Goal: Find specific page/section: Find specific page/section

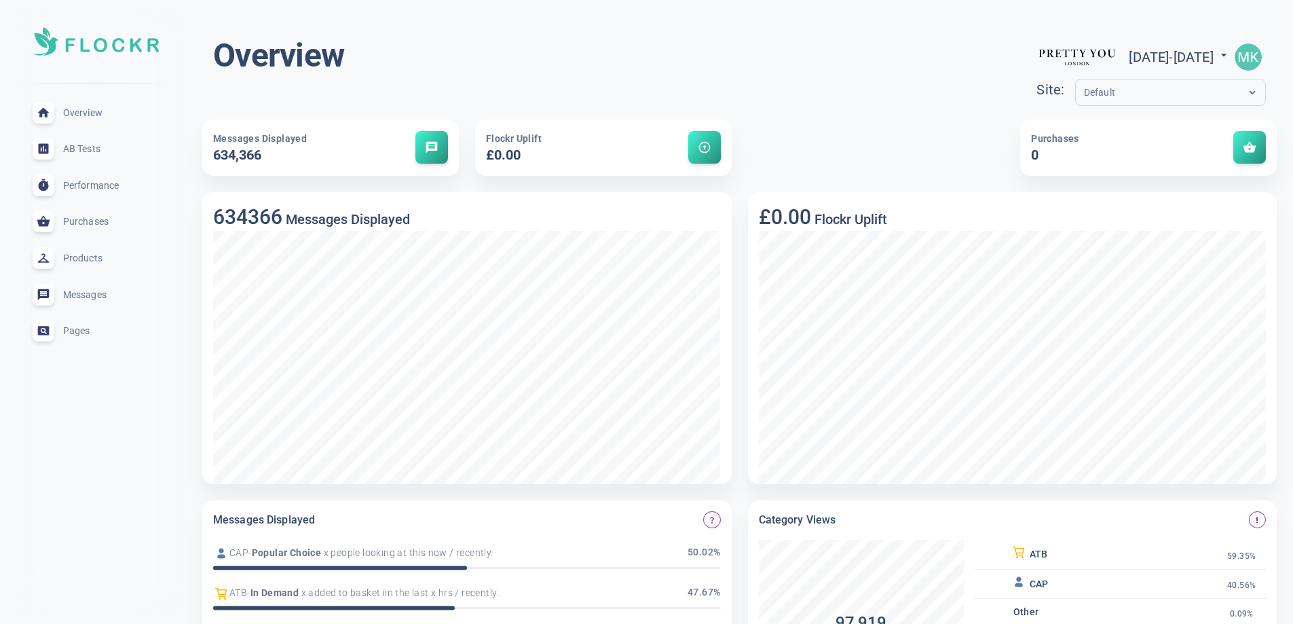
click at [1221, 50] on icon at bounding box center [1224, 55] width 14 height 14
select select "7"
select select "2025"
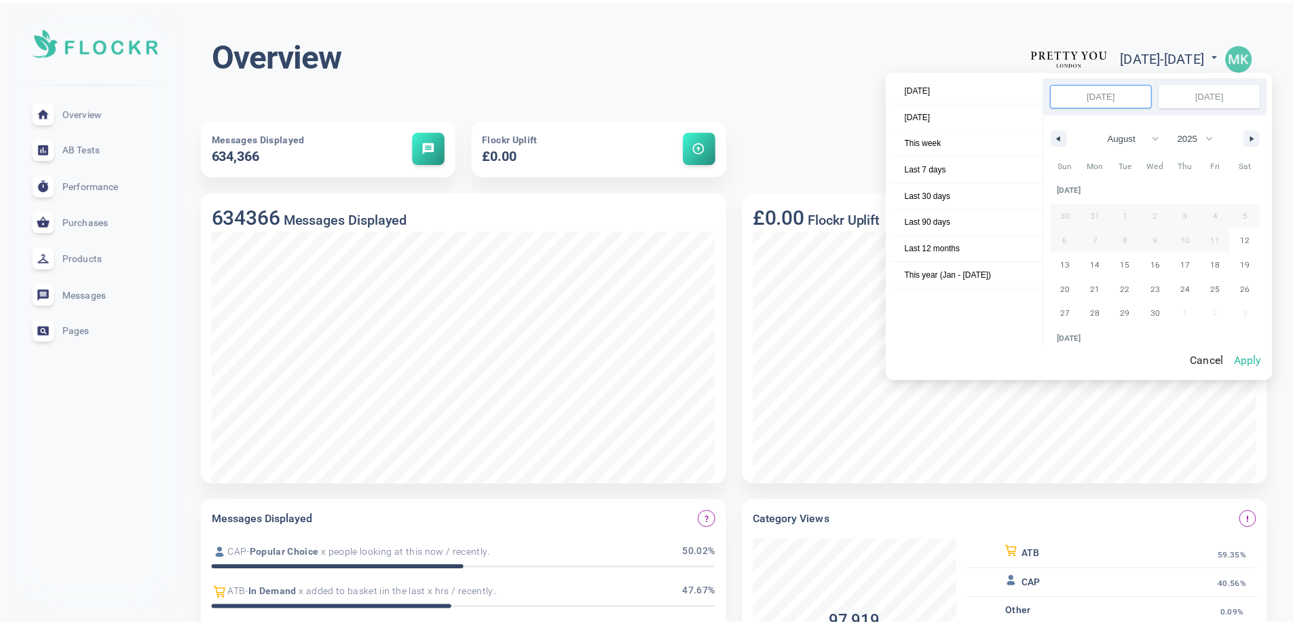
scroll to position [185938, 0]
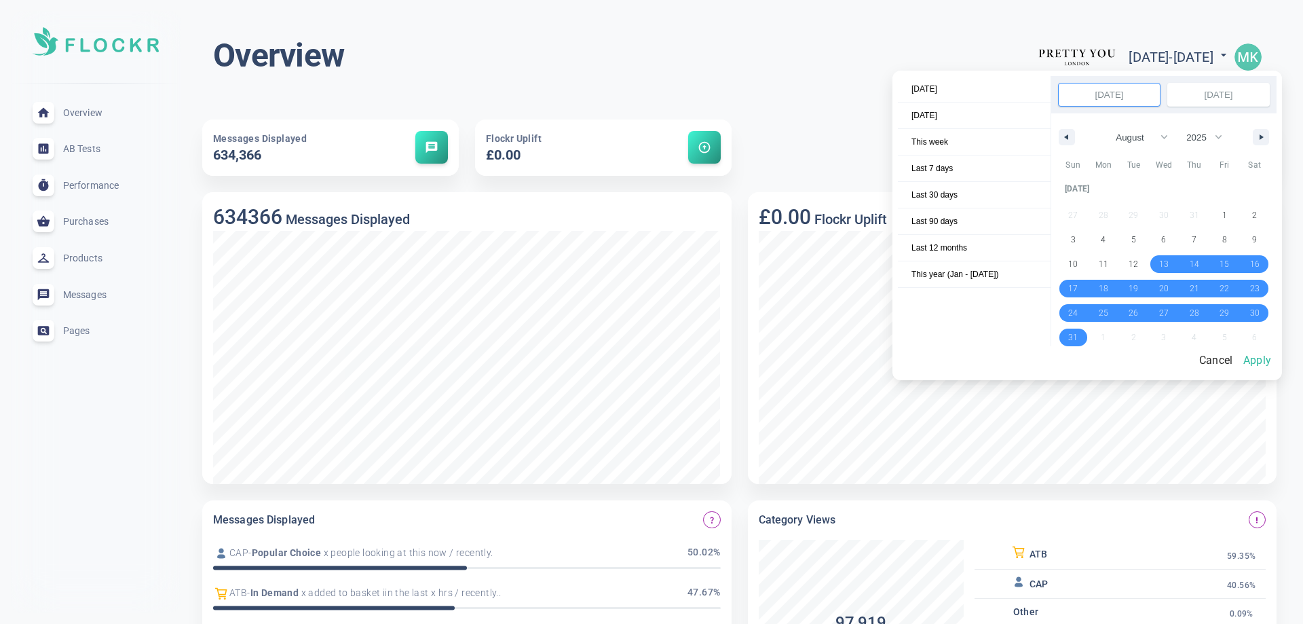
click at [746, 62] on div at bounding box center [651, 312] width 1303 height 624
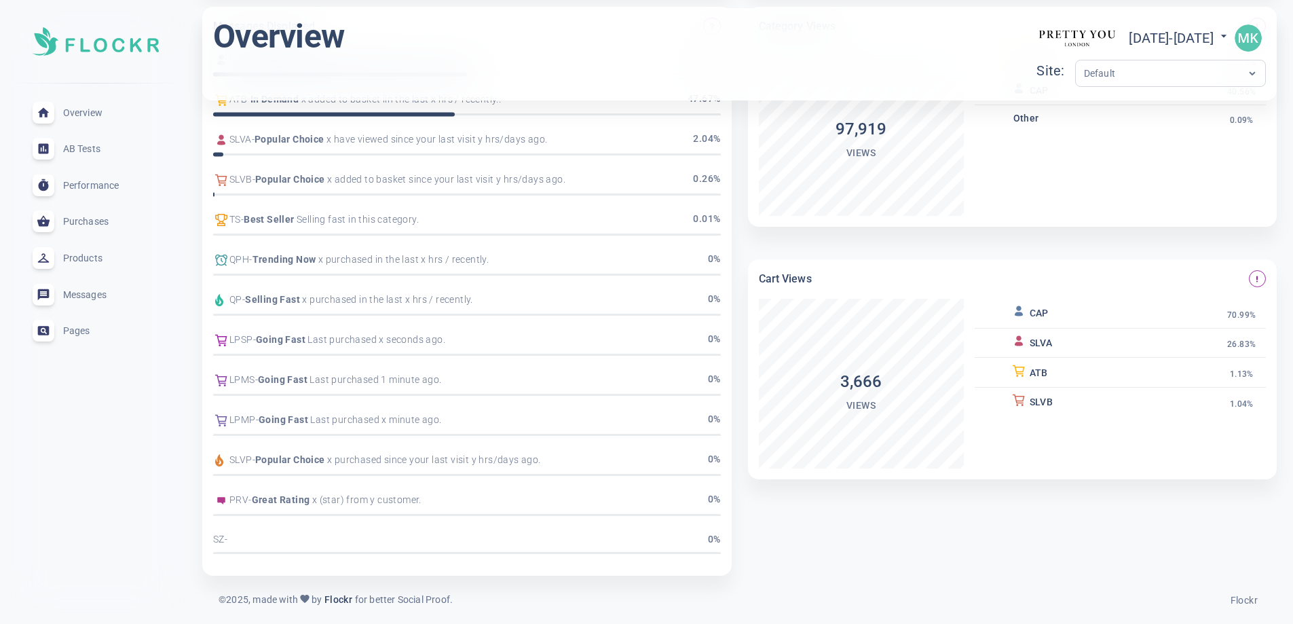
scroll to position [0, 0]
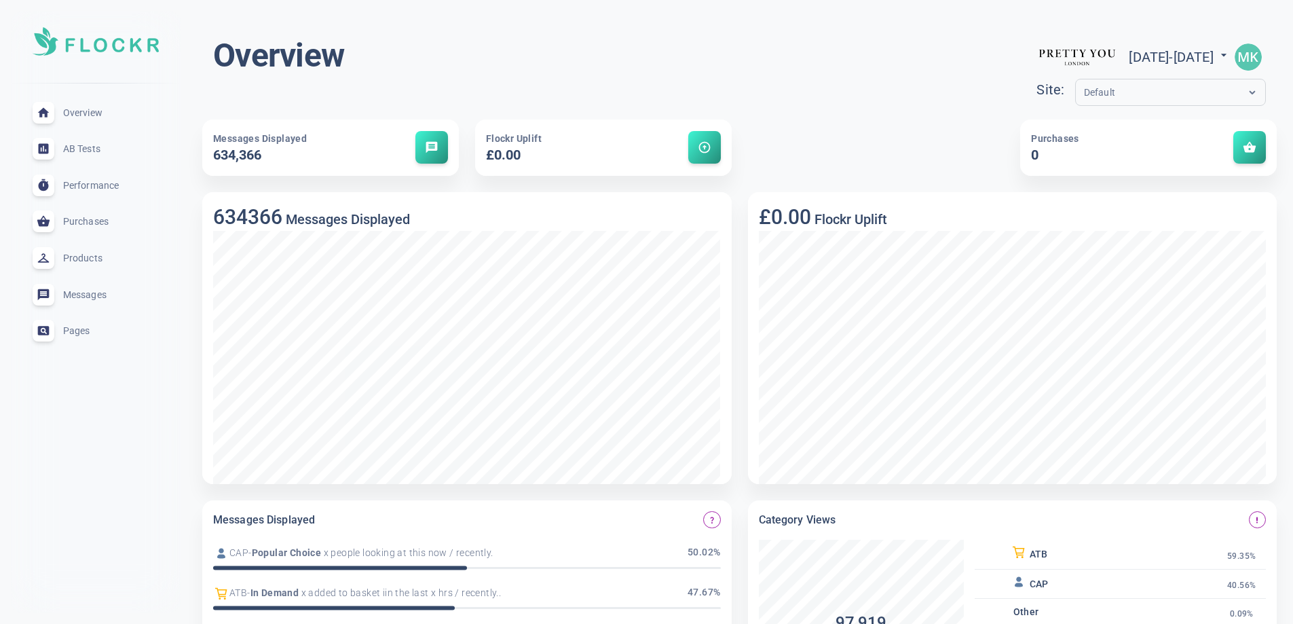
click at [79, 295] on span "Messages" at bounding box center [112, 295] width 98 height 0
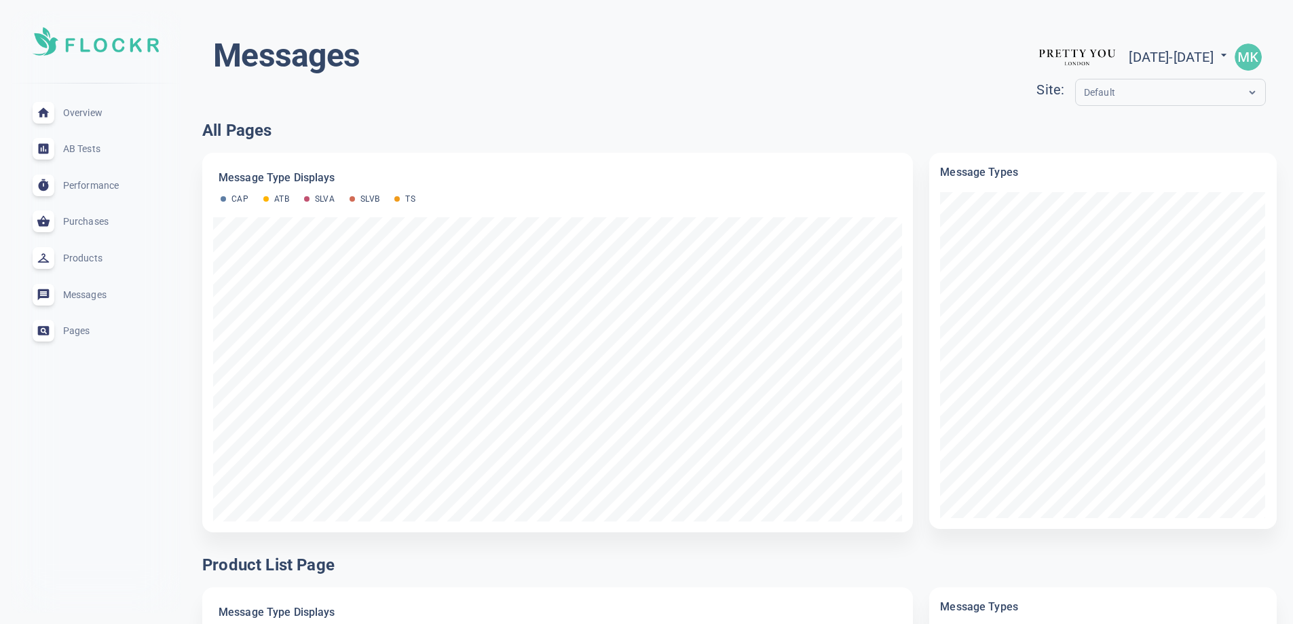
click at [1253, 60] on img "button" at bounding box center [1247, 56] width 27 height 27
click at [1230, 153] on span "Billing" at bounding box center [1223, 155] width 30 height 12
